Goal: Transaction & Acquisition: Purchase product/service

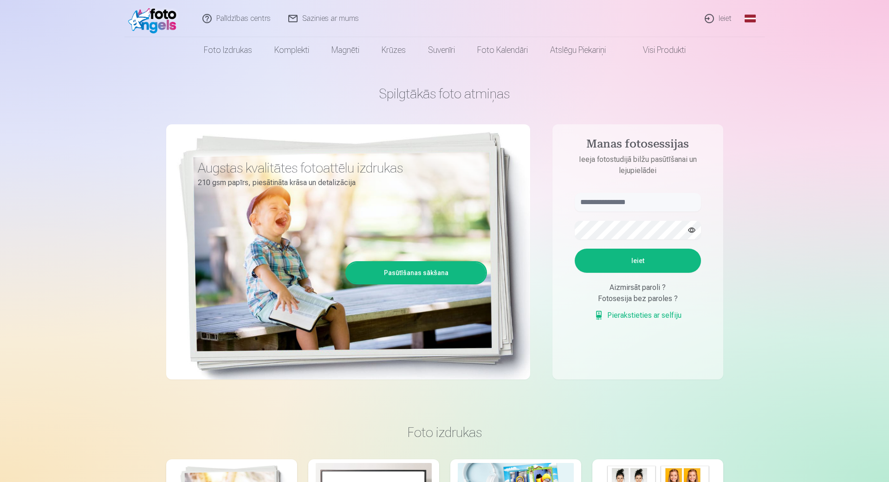
click at [725, 15] on link "Ieiet" at bounding box center [718, 18] width 45 height 37
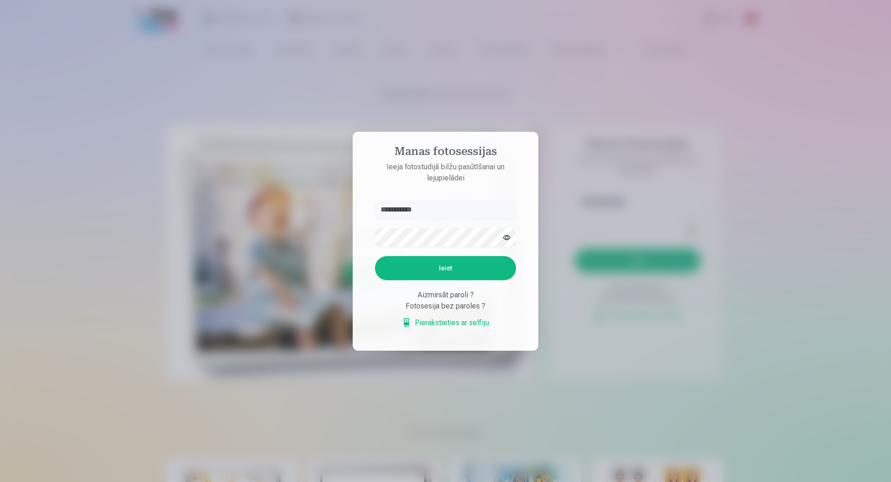
type input "**********"
click at [375, 256] on button "Ieiet" at bounding box center [445, 268] width 141 height 24
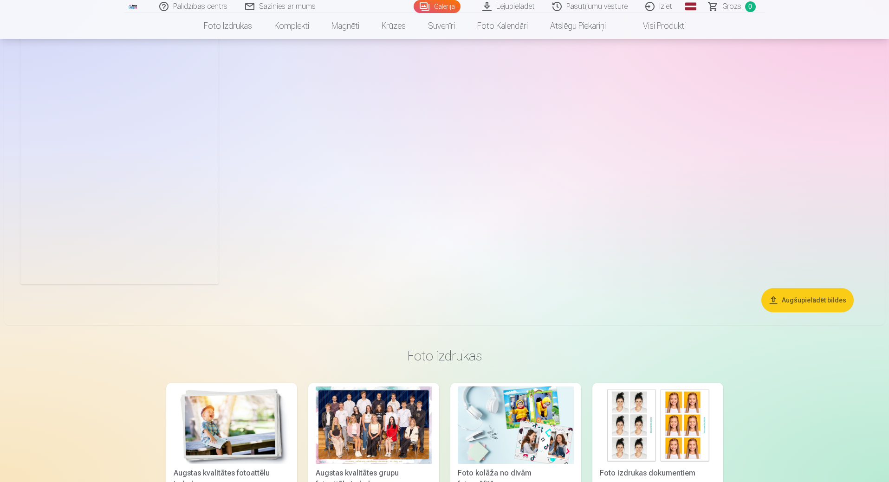
scroll to position [418, 0]
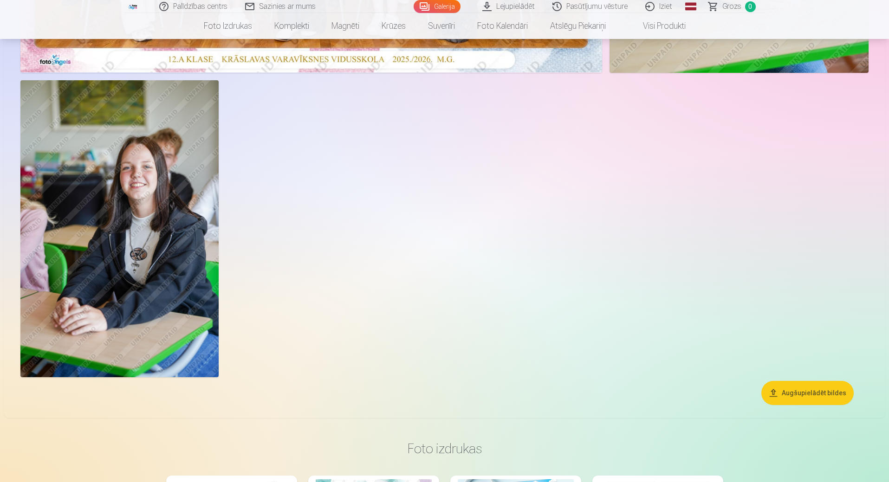
click at [144, 155] on img at bounding box center [119, 228] width 198 height 297
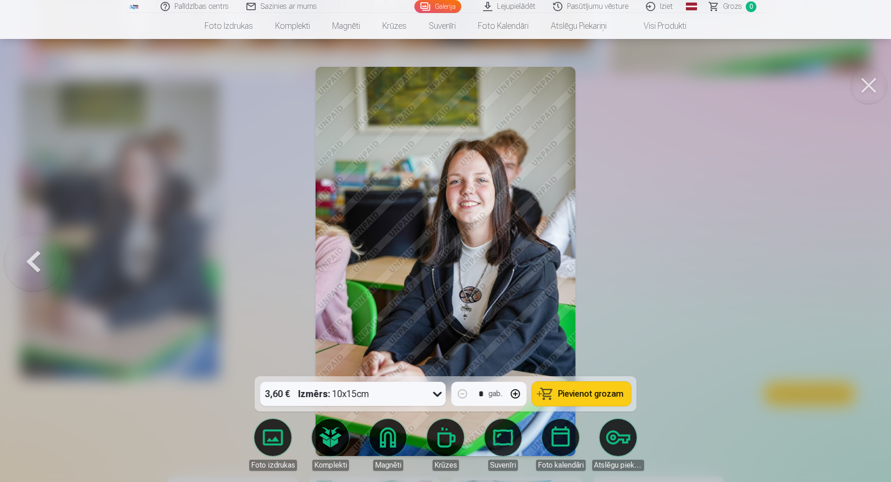
click at [467, 199] on img at bounding box center [445, 261] width 259 height 389
click at [25, 259] on button at bounding box center [33, 261] width 59 height 211
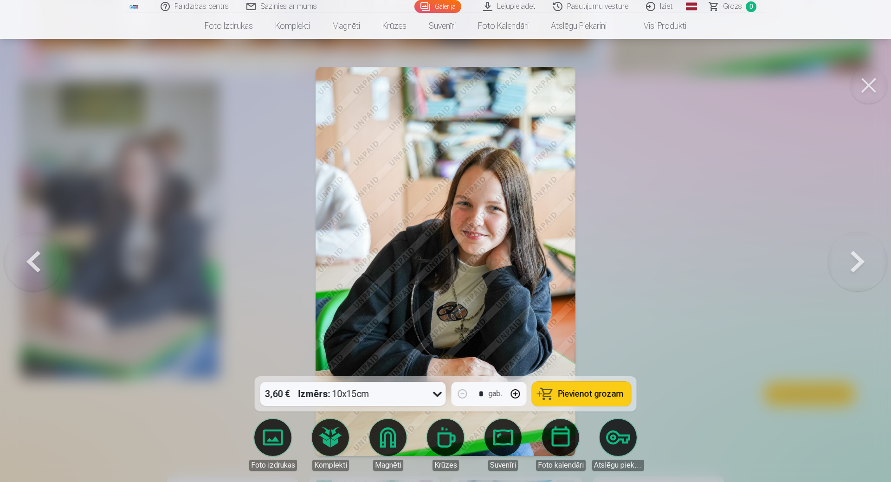
click at [25, 259] on button at bounding box center [33, 261] width 59 height 211
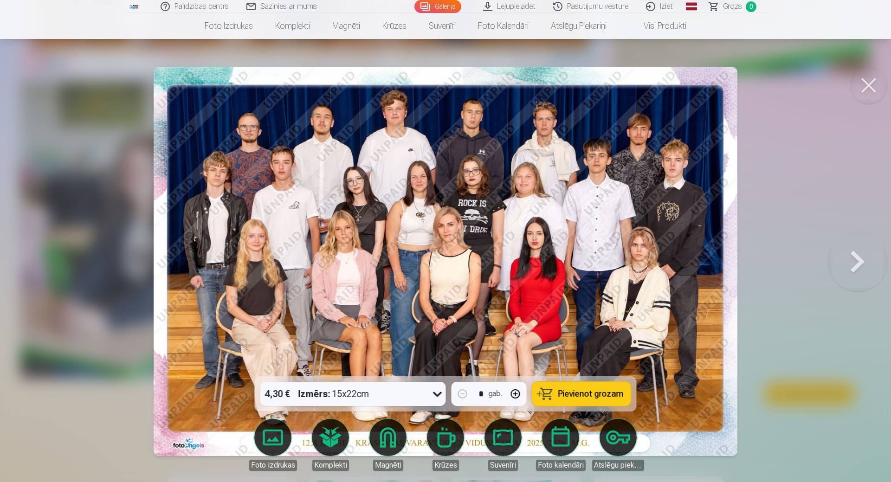
click at [441, 394] on icon at bounding box center [437, 394] width 15 height 15
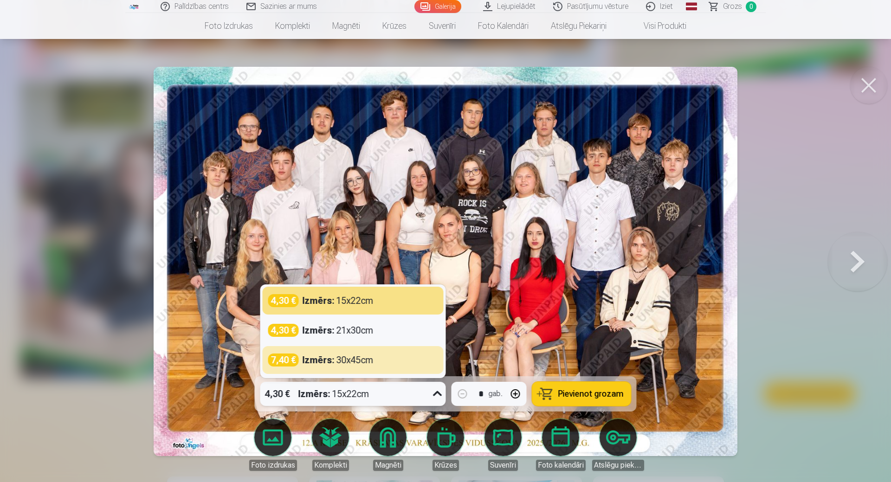
click at [592, 299] on img at bounding box center [446, 261] width 584 height 389
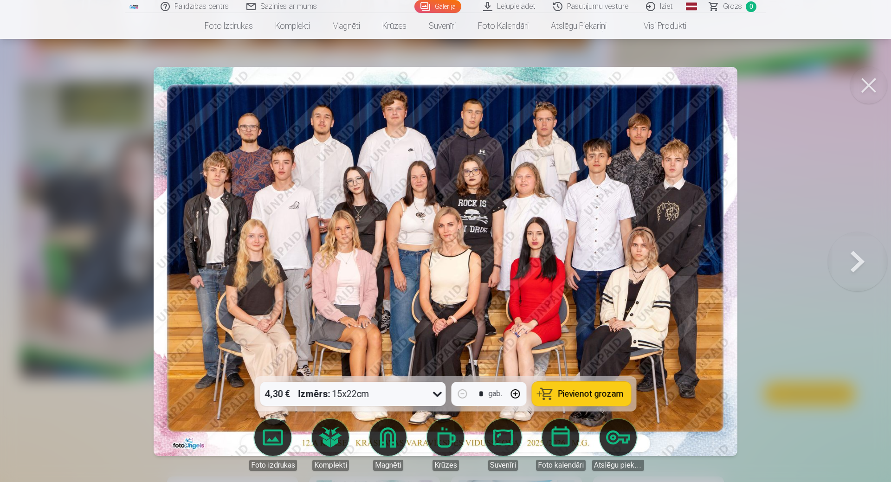
click at [863, 74] on button at bounding box center [868, 85] width 37 height 37
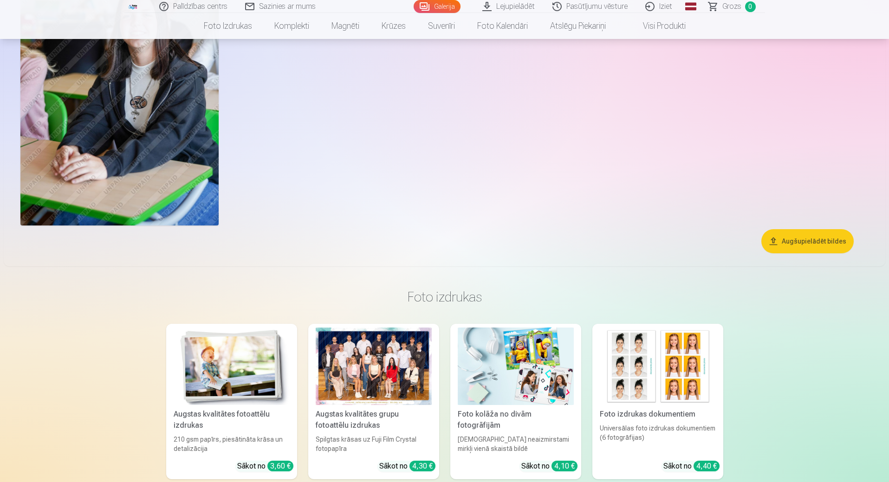
scroll to position [464, 0]
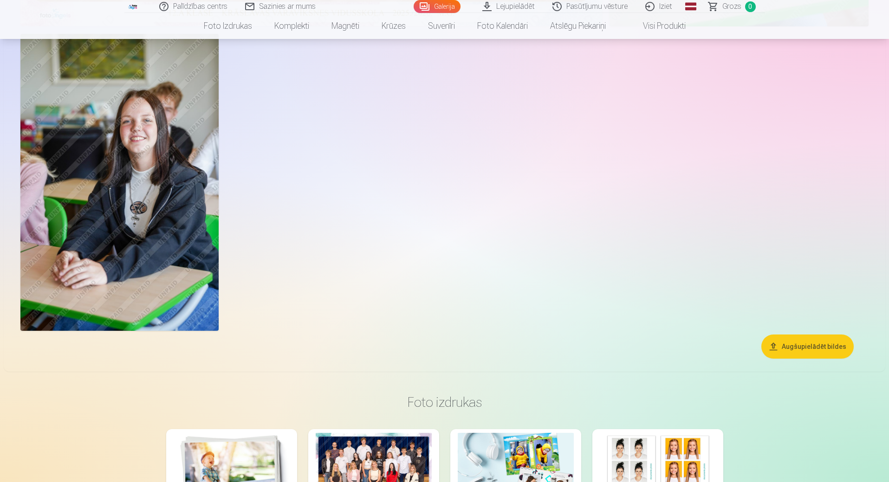
click at [155, 190] on img at bounding box center [119, 182] width 198 height 297
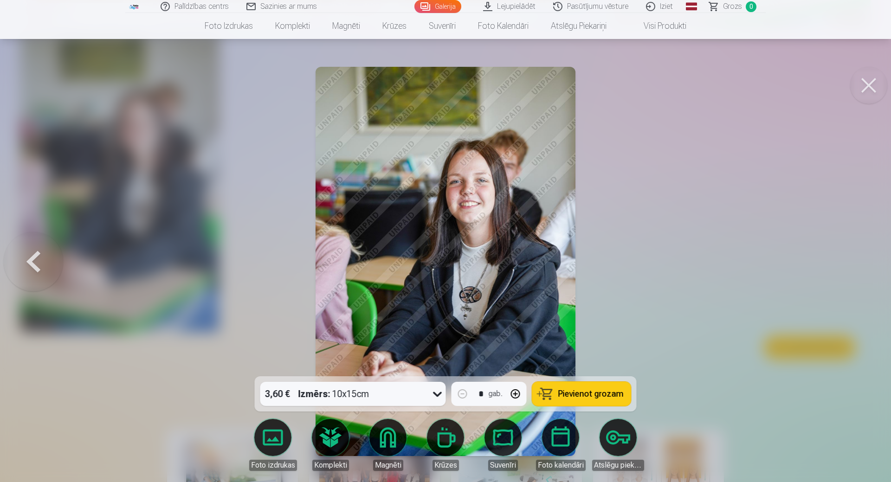
click at [866, 83] on button at bounding box center [868, 85] width 37 height 37
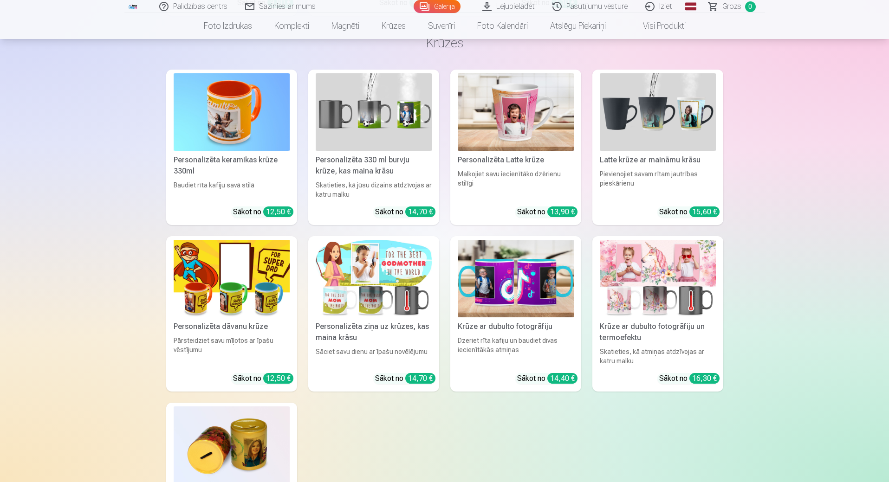
scroll to position [1764, 0]
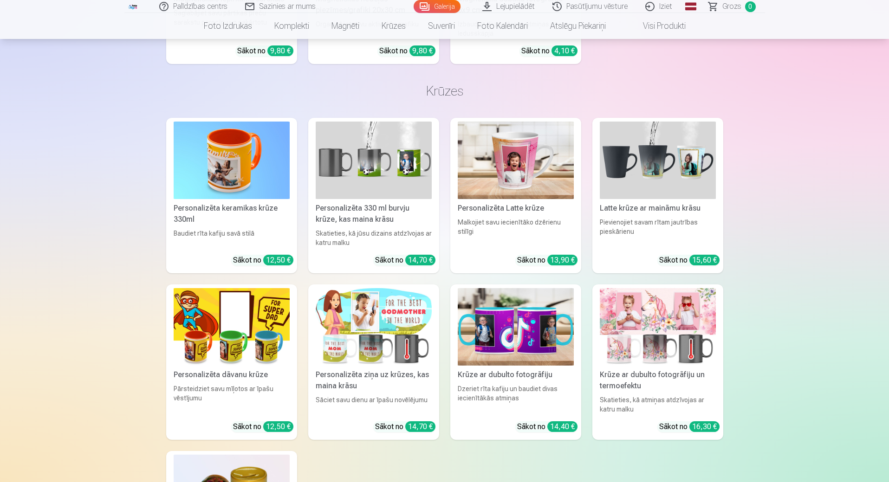
click at [259, 132] on img at bounding box center [232, 161] width 116 height 78
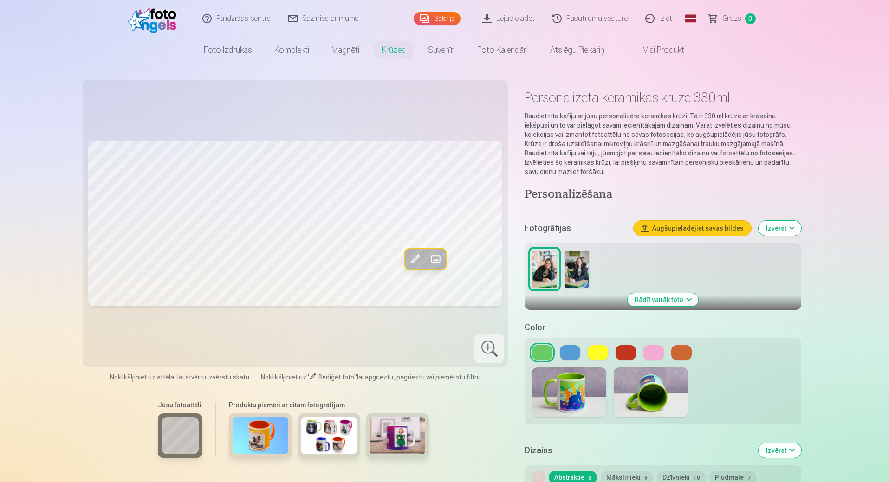
click at [577, 265] on img at bounding box center [576, 269] width 25 height 37
click at [543, 266] on img at bounding box center [544, 269] width 25 height 37
